Goal: Task Accomplishment & Management: Complete application form

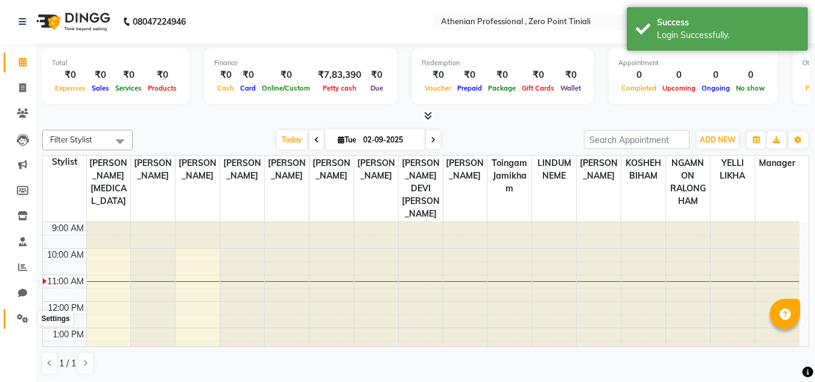
click at [24, 319] on icon at bounding box center [22, 318] width 11 height 9
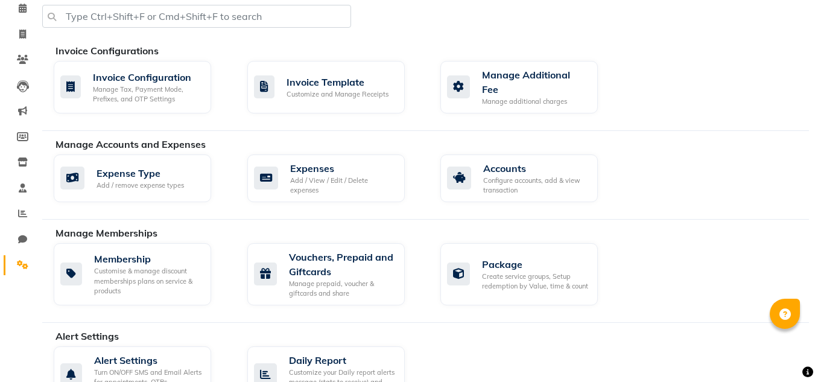
scroll to position [54, 0]
click at [254, 139] on div "Manage Accounts and Expenses" at bounding box center [436, 143] width 762 height 14
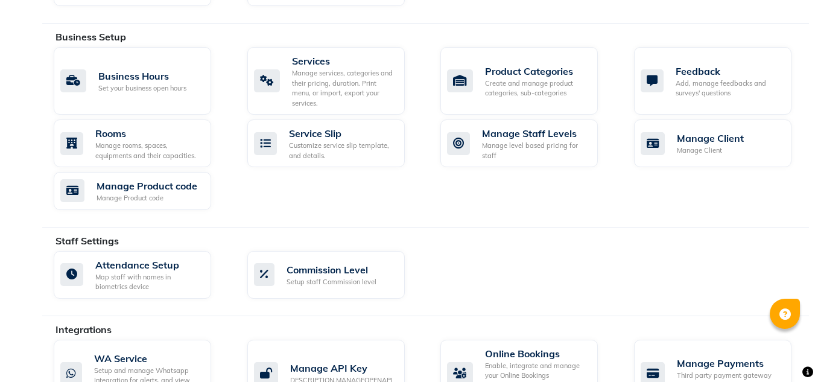
scroll to position [471, 0]
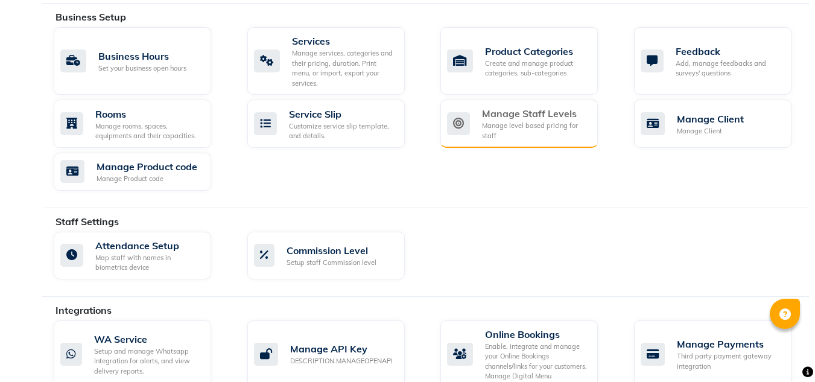
click at [531, 106] on div "Manage Staff Levels" at bounding box center [535, 113] width 106 height 14
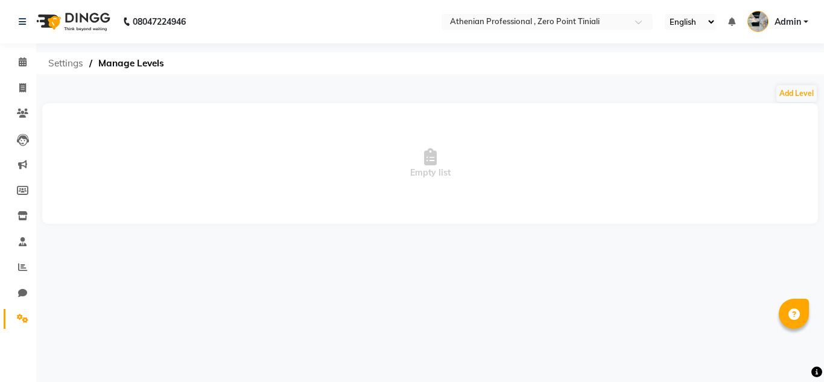
click at [69, 64] on span "Settings" at bounding box center [65, 63] width 47 height 22
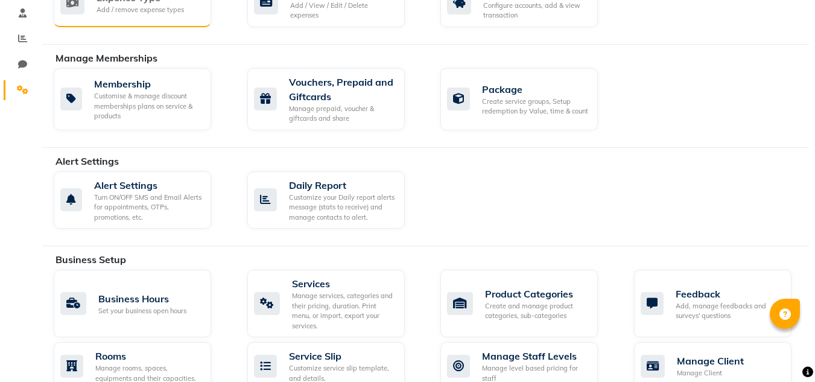
scroll to position [230, 0]
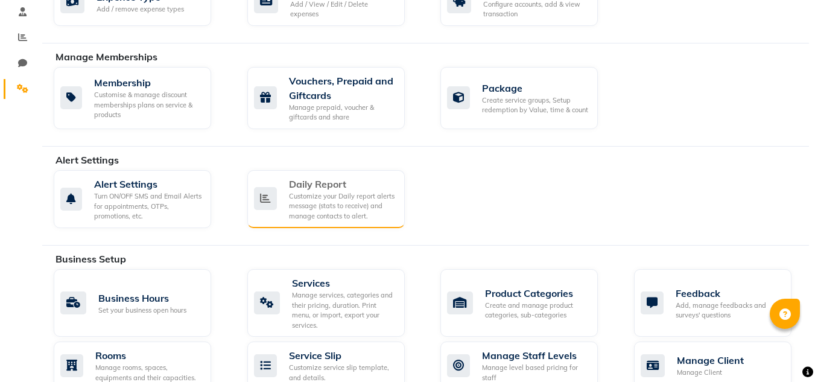
click at [364, 206] on div "Customize your Daily report alerts message (stats to receive) and manage contac…" at bounding box center [342, 206] width 106 height 30
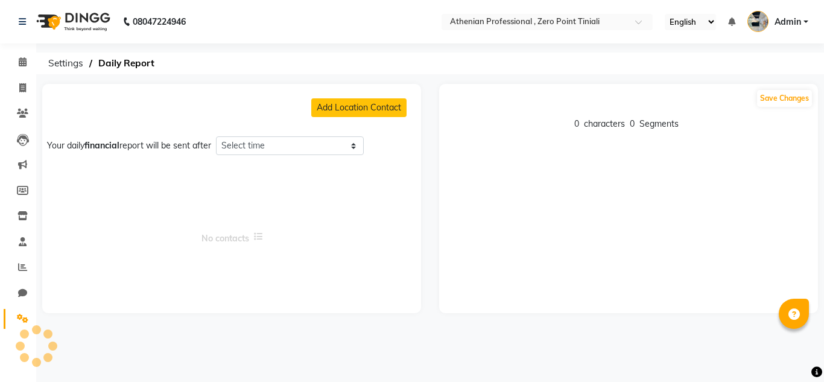
select select "1320"
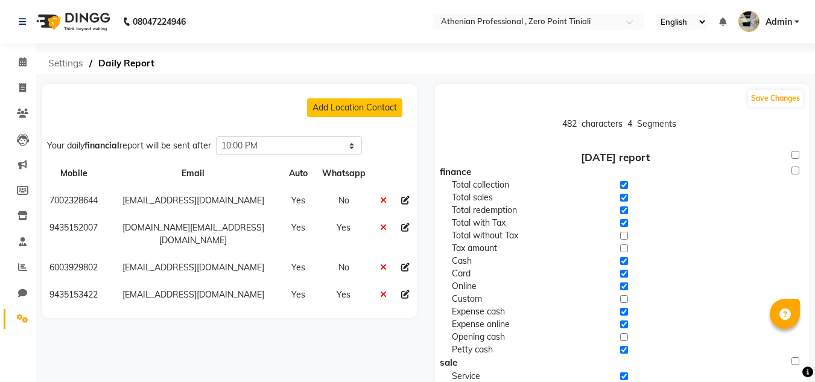
click at [60, 65] on span "Settings" at bounding box center [65, 63] width 47 height 22
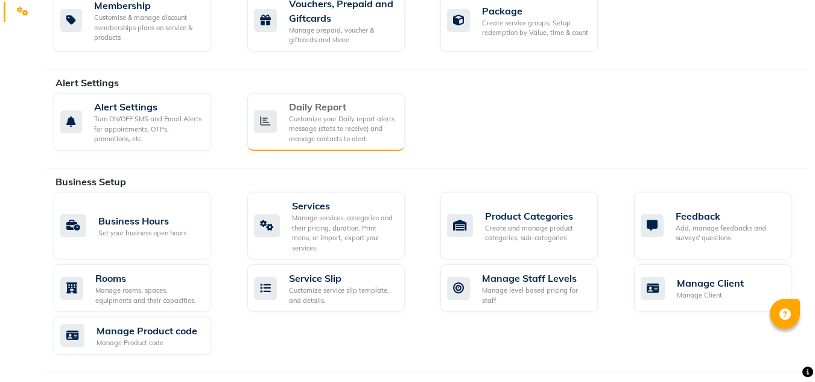
scroll to position [309, 0]
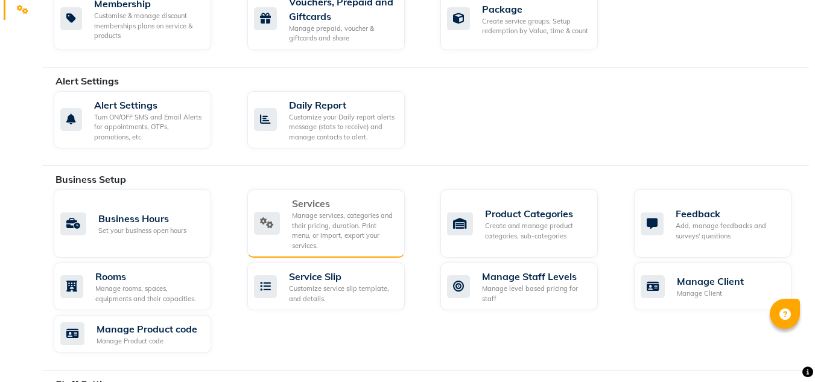
click at [331, 227] on div "Manage services, categories and their pricing, duration. Print menu, or import,…" at bounding box center [343, 230] width 103 height 40
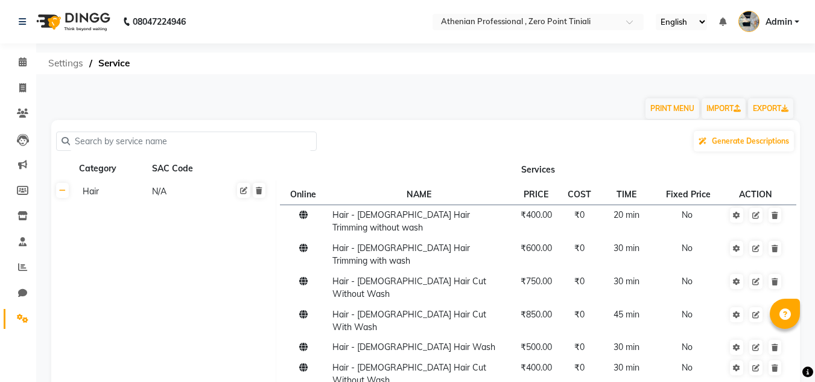
click at [75, 63] on span "Settings" at bounding box center [65, 63] width 47 height 22
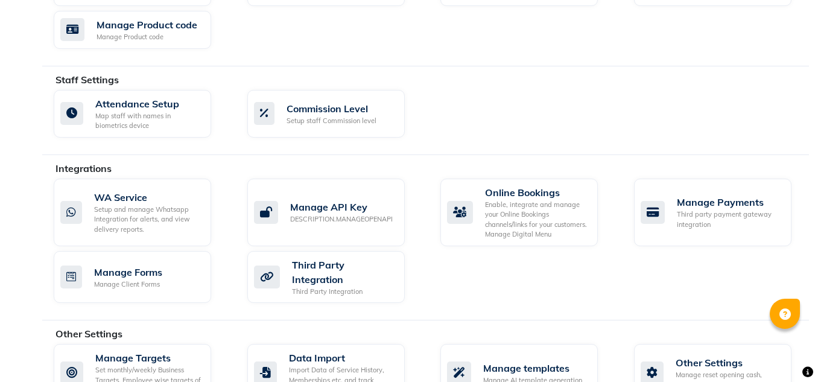
scroll to position [634, 0]
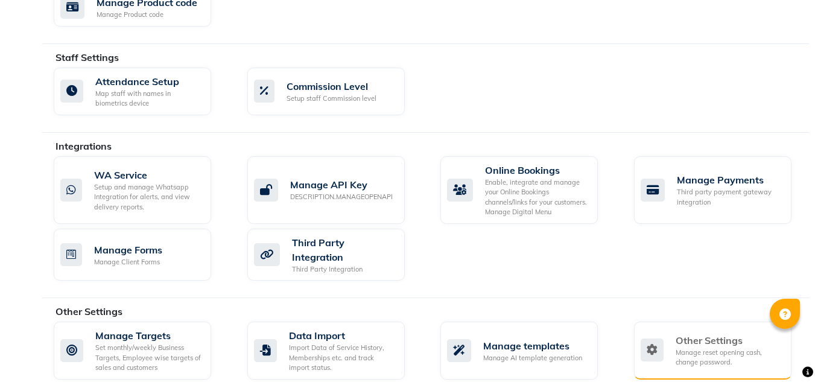
click at [692, 347] on div "Manage reset opening cash, change password." at bounding box center [729, 357] width 106 height 20
select select "2: 15"
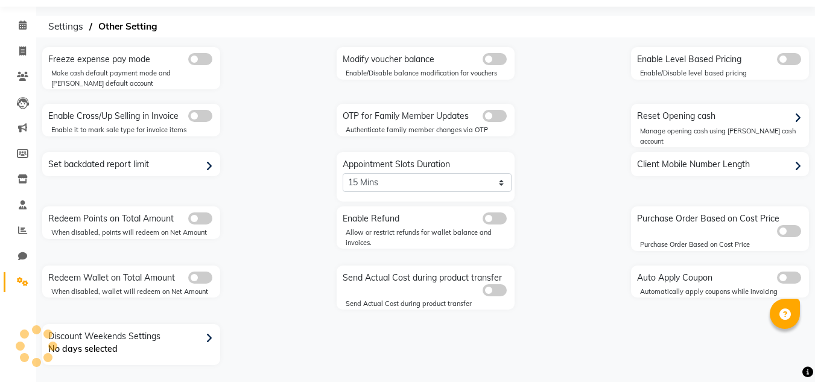
scroll to position [36, 0]
click at [69, 31] on span "Settings" at bounding box center [65, 28] width 47 height 22
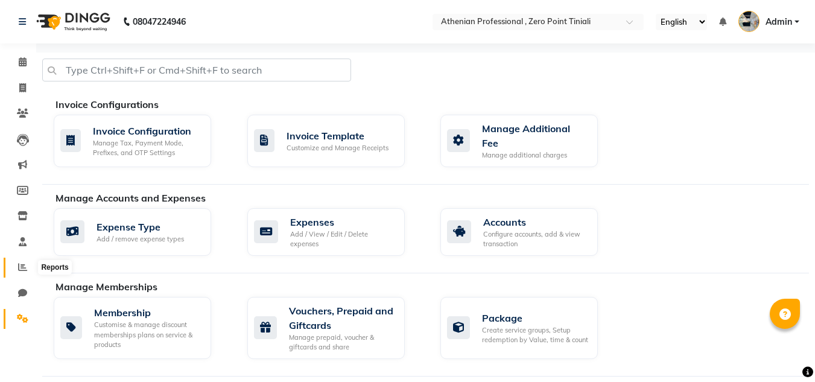
click at [21, 266] on icon at bounding box center [22, 266] width 9 height 9
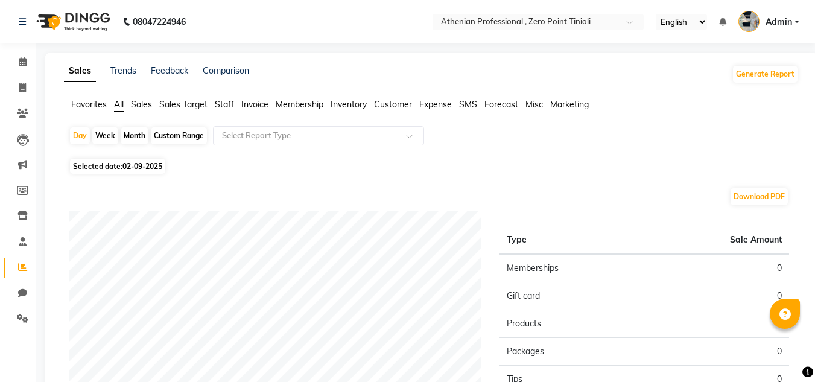
click at [223, 104] on span "Staff" at bounding box center [224, 104] width 19 height 11
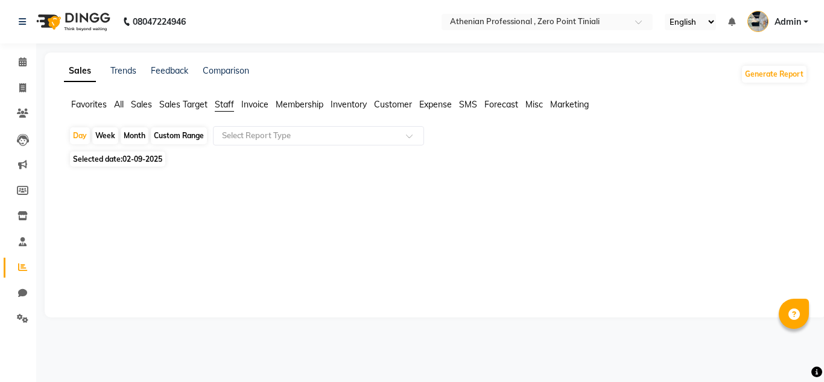
click at [120, 105] on span "All" at bounding box center [119, 104] width 10 height 11
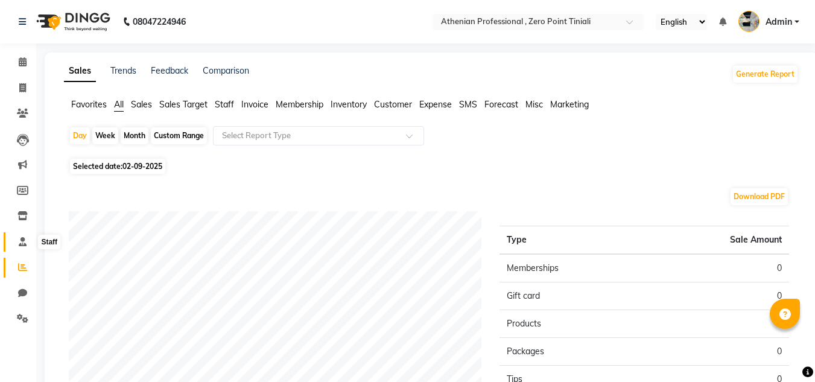
click at [24, 244] on icon at bounding box center [23, 241] width 8 height 9
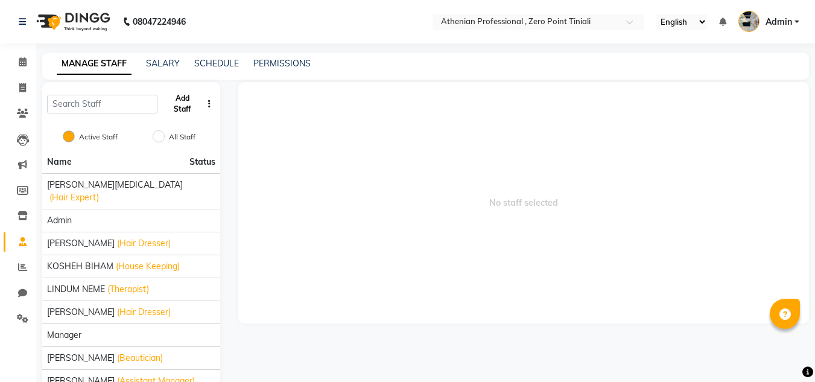
click at [177, 100] on button "Add Staff" at bounding box center [182, 103] width 40 height 31
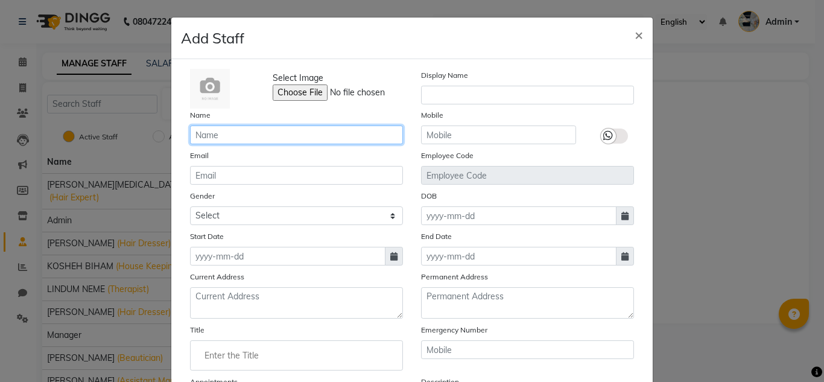
click at [223, 138] on input "text" at bounding box center [296, 134] width 213 height 19
click at [208, 131] on input "[PERSON_NAME]" at bounding box center [296, 134] width 213 height 19
click at [223, 133] on input "Toijan" at bounding box center [296, 134] width 213 height 19
type input "[PERSON_NAME]"
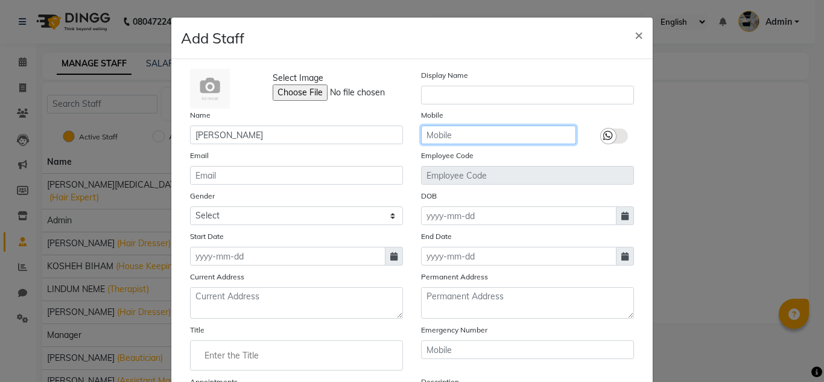
click at [435, 136] on input "text" at bounding box center [498, 134] width 155 height 19
type input "7085355055"
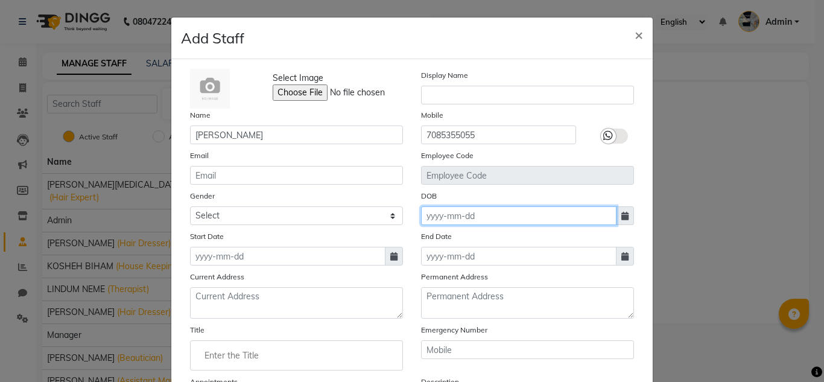
click at [447, 216] on input at bounding box center [518, 215] width 195 height 19
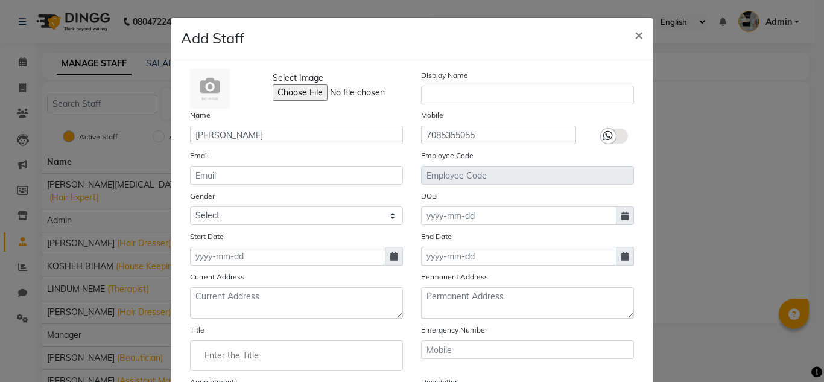
select select "9"
select select "2025"
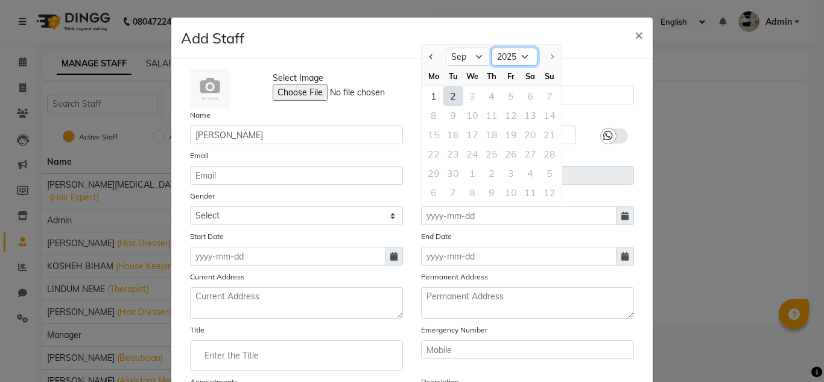
click at [519, 58] on select "1920 1921 1922 1923 1924 1925 1926 1927 1928 1929 1930 1931 1932 1933 1934 1935…" at bounding box center [515, 57] width 46 height 18
click at [475, 57] on select "Jan Feb Mar Apr May Jun [DATE] Aug Sep" at bounding box center [469, 57] width 46 height 18
select select "2"
click at [446, 48] on select "Jan Feb Mar Apr May Jun [DATE] Aug Sep" at bounding box center [469, 57] width 46 height 18
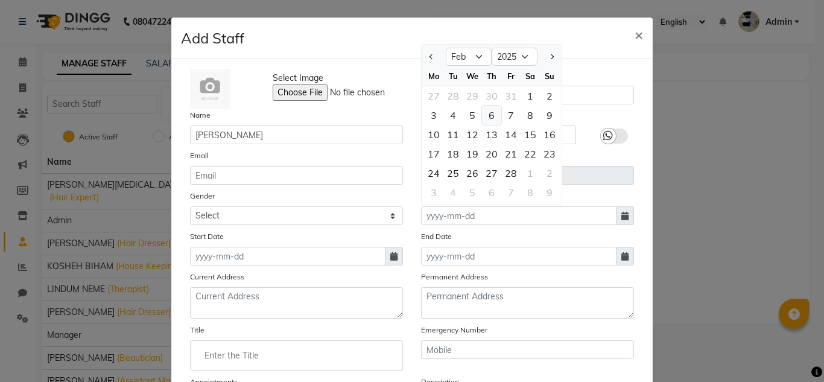
click at [490, 117] on div "6" at bounding box center [491, 115] width 19 height 19
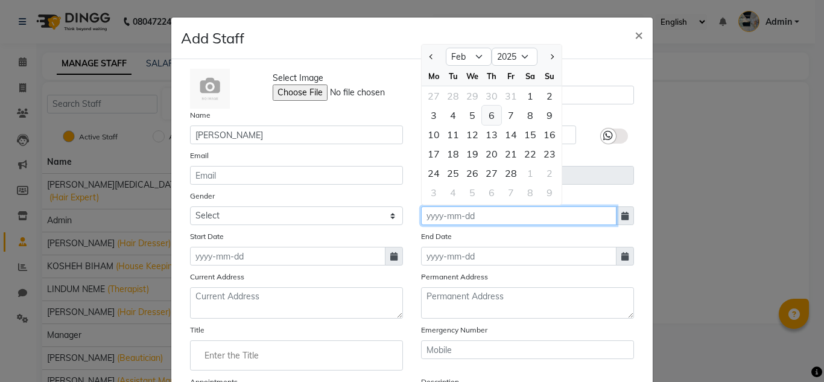
type input "[DATE]"
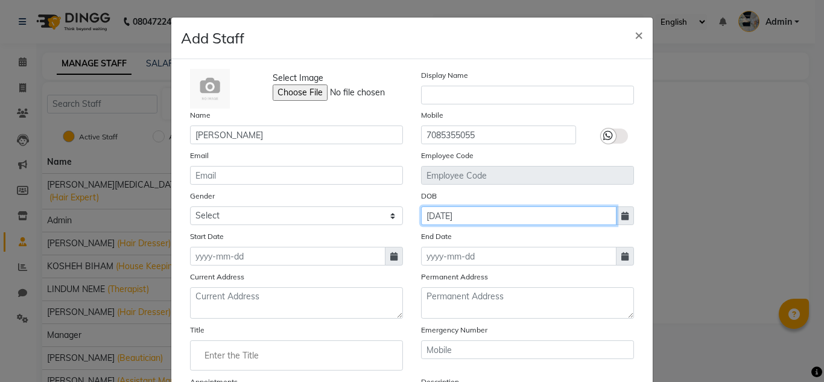
click at [477, 215] on input "[DATE]" at bounding box center [518, 215] width 195 height 19
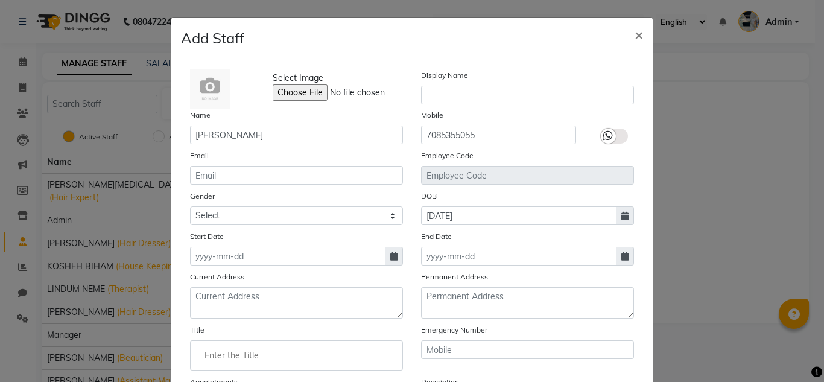
select select "2"
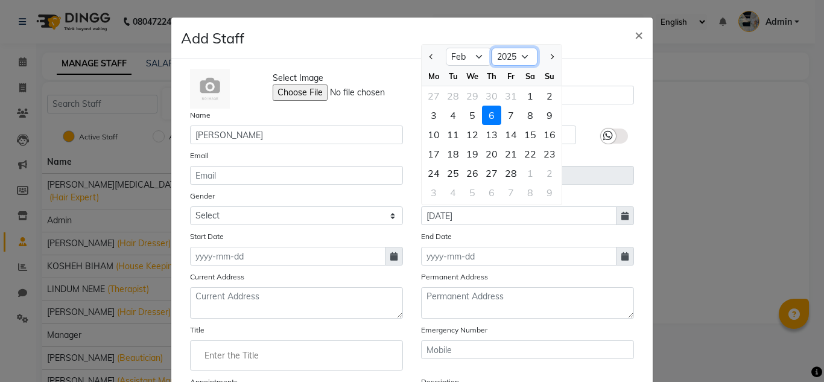
click at [519, 57] on select "1920 1921 1922 1923 1924 1925 1926 1927 1928 1929 1930 1931 1932 1933 1934 1935…" at bounding box center [515, 57] width 46 height 18
click at [492, 48] on select "1920 1921 1922 1923 1924 1925 1926 1927 1928 1929 1930 1931 1932 1933 1934 1935…" at bounding box center [515, 57] width 46 height 18
click at [515, 57] on select "1920 1921 1922 1923 1924 1925 1926 1927 1928 1929 1930 1931 1932 1933 1934 1935…" at bounding box center [515, 57] width 46 height 18
select select "2000"
click at [492, 48] on select "1920 1921 1922 1923 1924 1925 1926 1927 1928 1929 1930 1931 1932 1933 1934 1935…" at bounding box center [515, 57] width 46 height 18
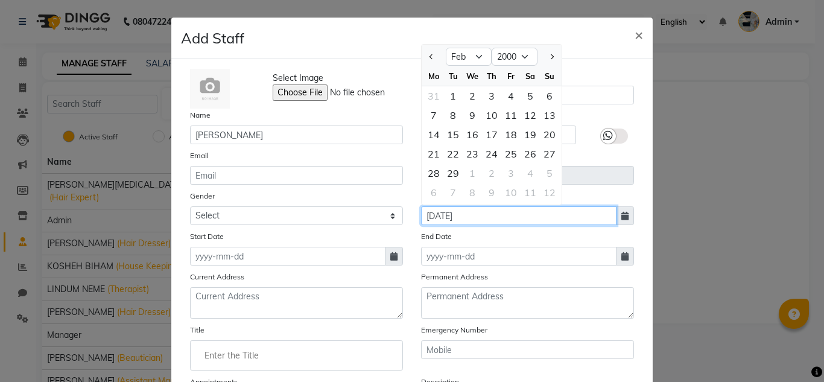
click at [511, 224] on input "[DATE]" at bounding box center [518, 215] width 195 height 19
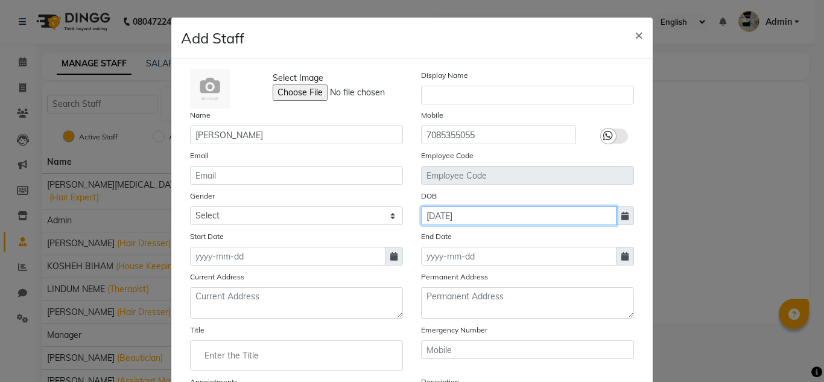
click at [492, 214] on input "[DATE]" at bounding box center [518, 215] width 195 height 19
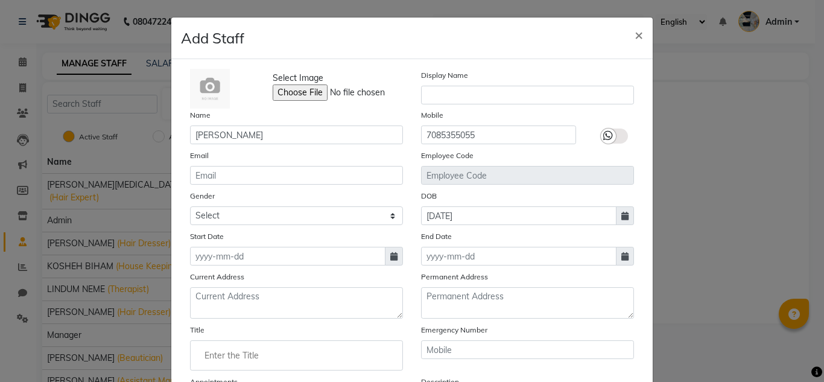
select select "2"
select select "2025"
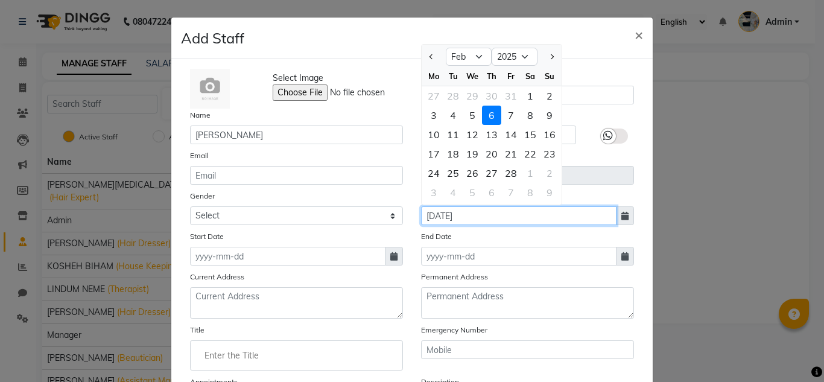
click at [492, 214] on input "[DATE]" at bounding box center [518, 215] width 195 height 19
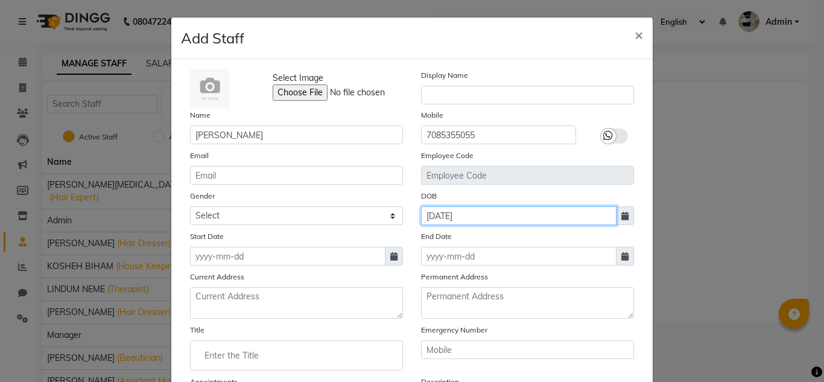
type input "[DATE]"
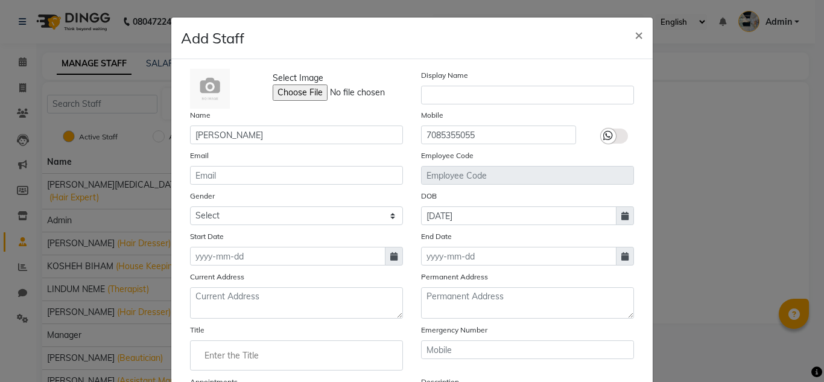
click at [515, 198] on div "DOB [DEMOGRAPHIC_DATA]" at bounding box center [527, 207] width 231 height 36
click at [479, 253] on input at bounding box center [518, 256] width 195 height 19
select select "9"
select select "2025"
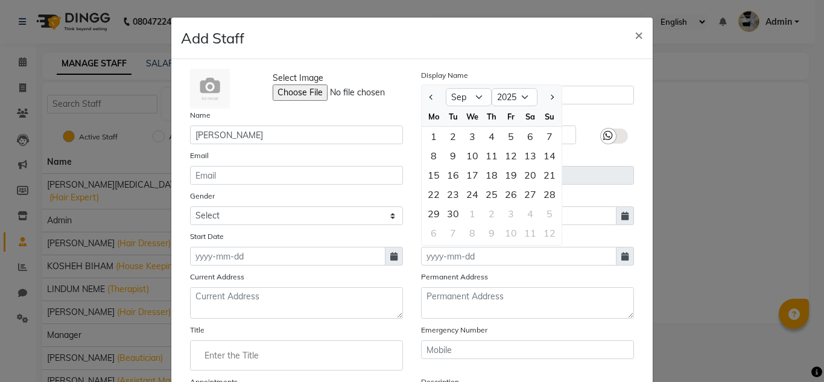
click at [391, 202] on div "Gender Select [DEMOGRAPHIC_DATA] [DEMOGRAPHIC_DATA] Other Prefer Not To Say" at bounding box center [296, 207] width 231 height 36
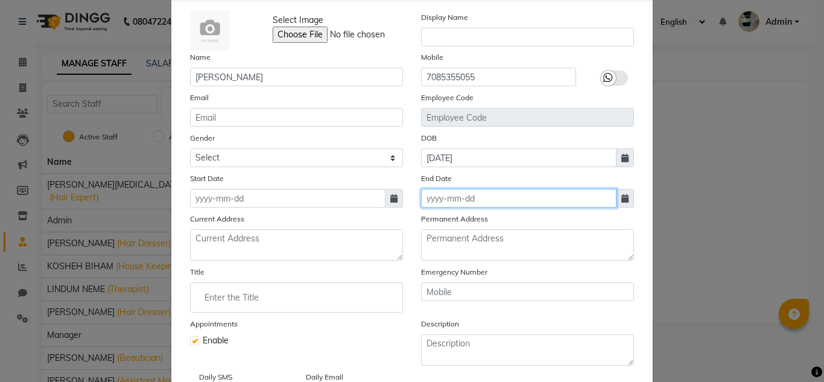
scroll to position [59, 0]
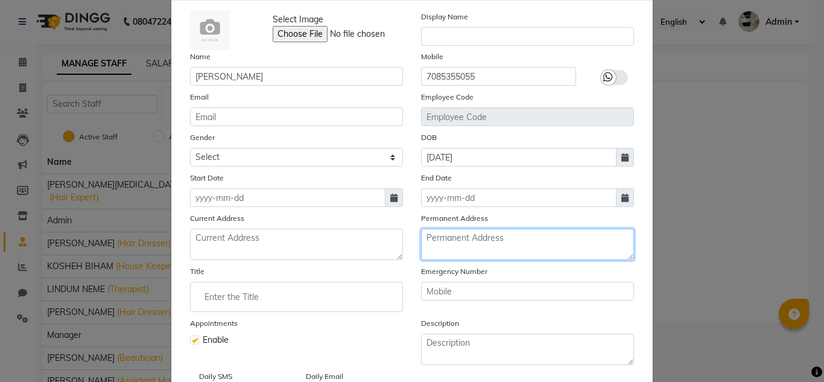
click at [469, 241] on textarea at bounding box center [527, 244] width 213 height 31
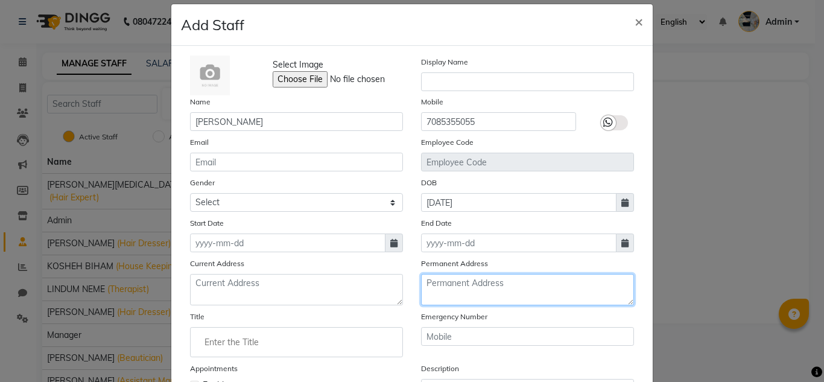
scroll to position [13, 0]
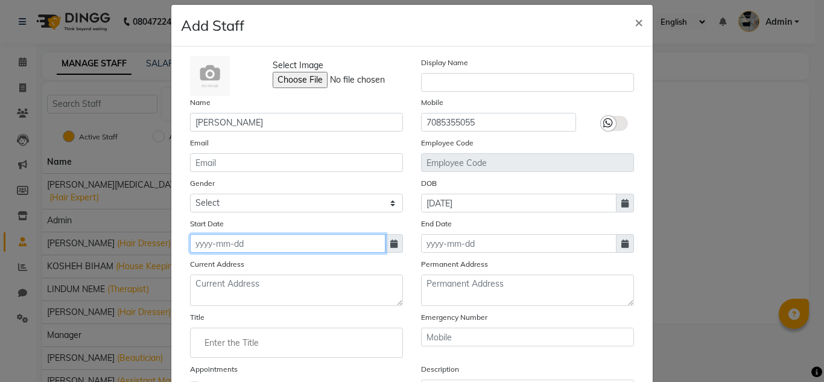
click at [259, 246] on input at bounding box center [287, 243] width 195 height 19
select select "9"
select select "2025"
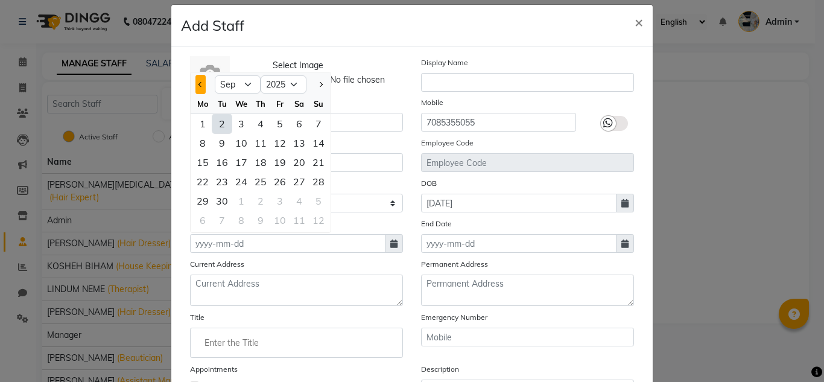
click at [200, 87] on button "Previous month" at bounding box center [200, 84] width 10 height 19
select select "8"
click at [280, 124] on div "1" at bounding box center [279, 123] width 19 height 19
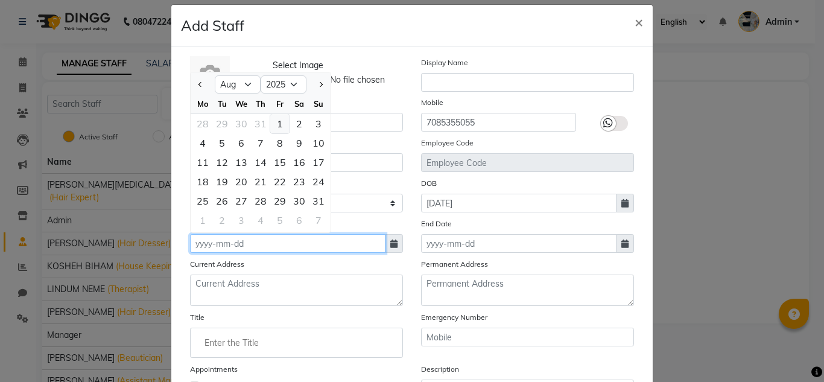
type input "[DATE]"
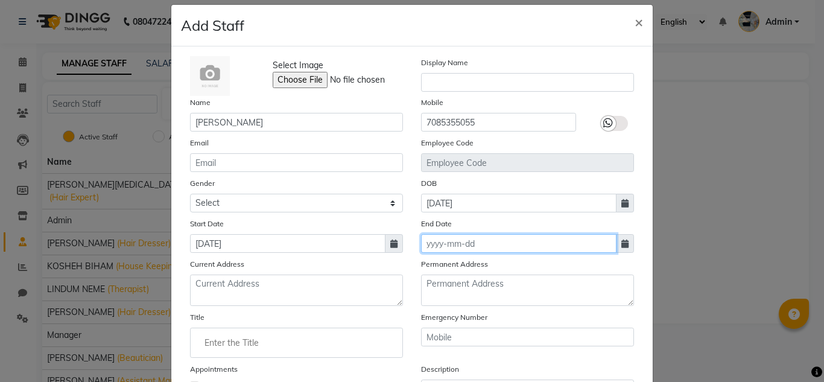
click at [458, 242] on input at bounding box center [518, 243] width 195 height 19
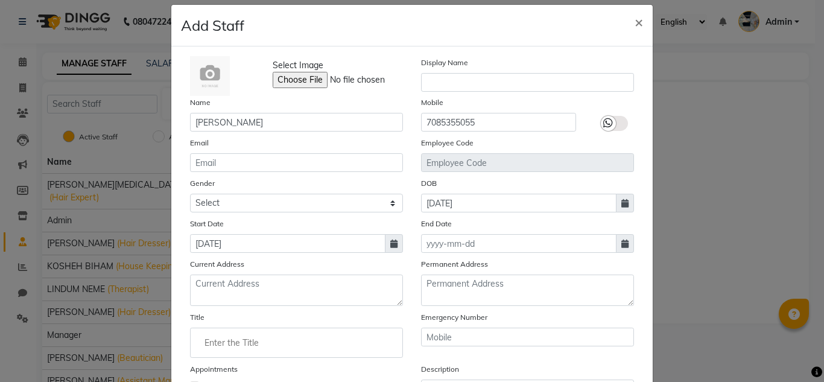
select select "9"
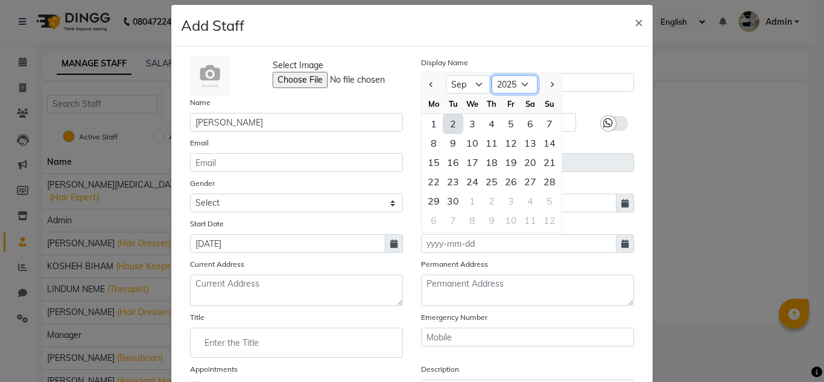
click at [522, 84] on select "2015 2016 2017 2018 2019 2020 2021 2022 2023 2024 2025 2026 2027 2028 2029 2030…" at bounding box center [515, 84] width 46 height 18
select select "2026"
click at [492, 75] on select "2015 2016 2017 2018 2019 2020 2021 2022 2023 2024 2025 2026 2027 2028 2029 2030…" at bounding box center [515, 84] width 46 height 18
click at [447, 127] on div "1" at bounding box center [452, 123] width 19 height 19
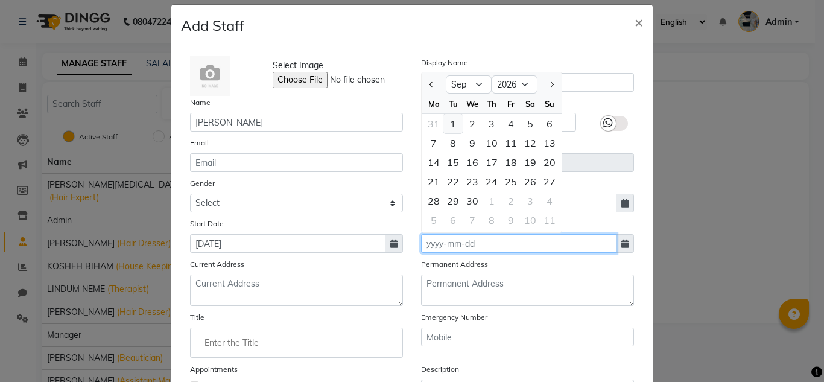
type input "[DATE]"
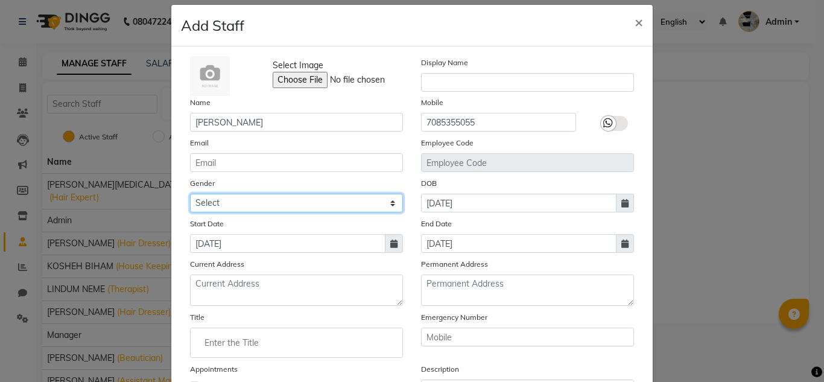
click at [224, 195] on select "Select [DEMOGRAPHIC_DATA] [DEMOGRAPHIC_DATA] Other Prefer Not To Say" at bounding box center [296, 203] width 213 height 19
select select "[DEMOGRAPHIC_DATA]"
click at [190, 194] on select "Select [DEMOGRAPHIC_DATA] [DEMOGRAPHIC_DATA] Other Prefer Not To Say" at bounding box center [296, 203] width 213 height 19
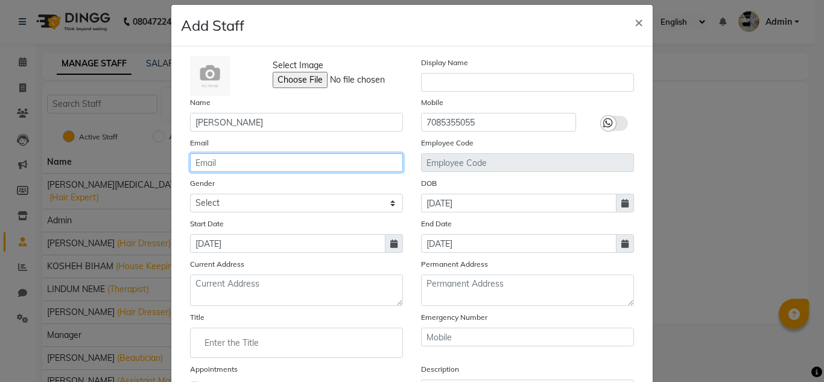
click at [221, 154] on input "email" at bounding box center [296, 162] width 213 height 19
click at [201, 165] on input "email" at bounding box center [296, 162] width 213 height 19
drag, startPoint x: 201, startPoint y: 165, endPoint x: 696, endPoint y: 172, distance: 494.6
click at [696, 172] on ngb-modal-window "Add Staff × Select Image Display Name Name [PERSON_NAME] Mobile [PHONE_NUMBER] …" at bounding box center [412, 191] width 824 height 382
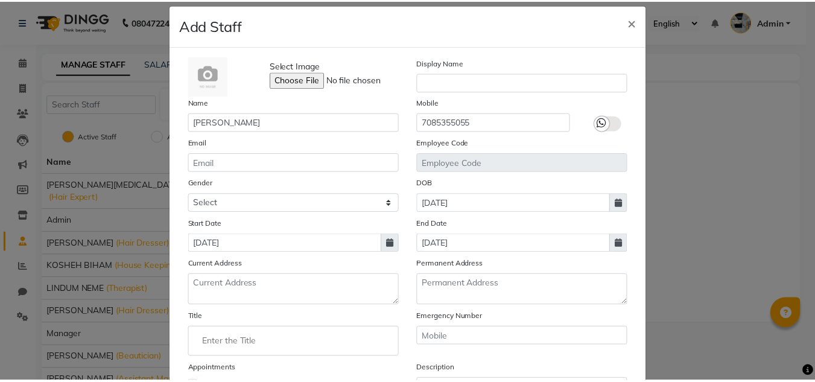
scroll to position [0, 0]
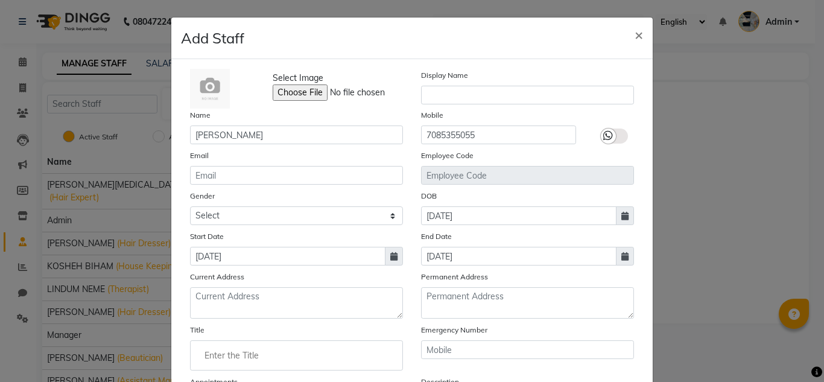
click at [562, 189] on div "DOB [DEMOGRAPHIC_DATA]" at bounding box center [527, 207] width 231 height 36
click at [634, 28] on span "×" at bounding box center [638, 34] width 8 height 18
select select
checkbox input "false"
